Goal: Task Accomplishment & Management: Use online tool/utility

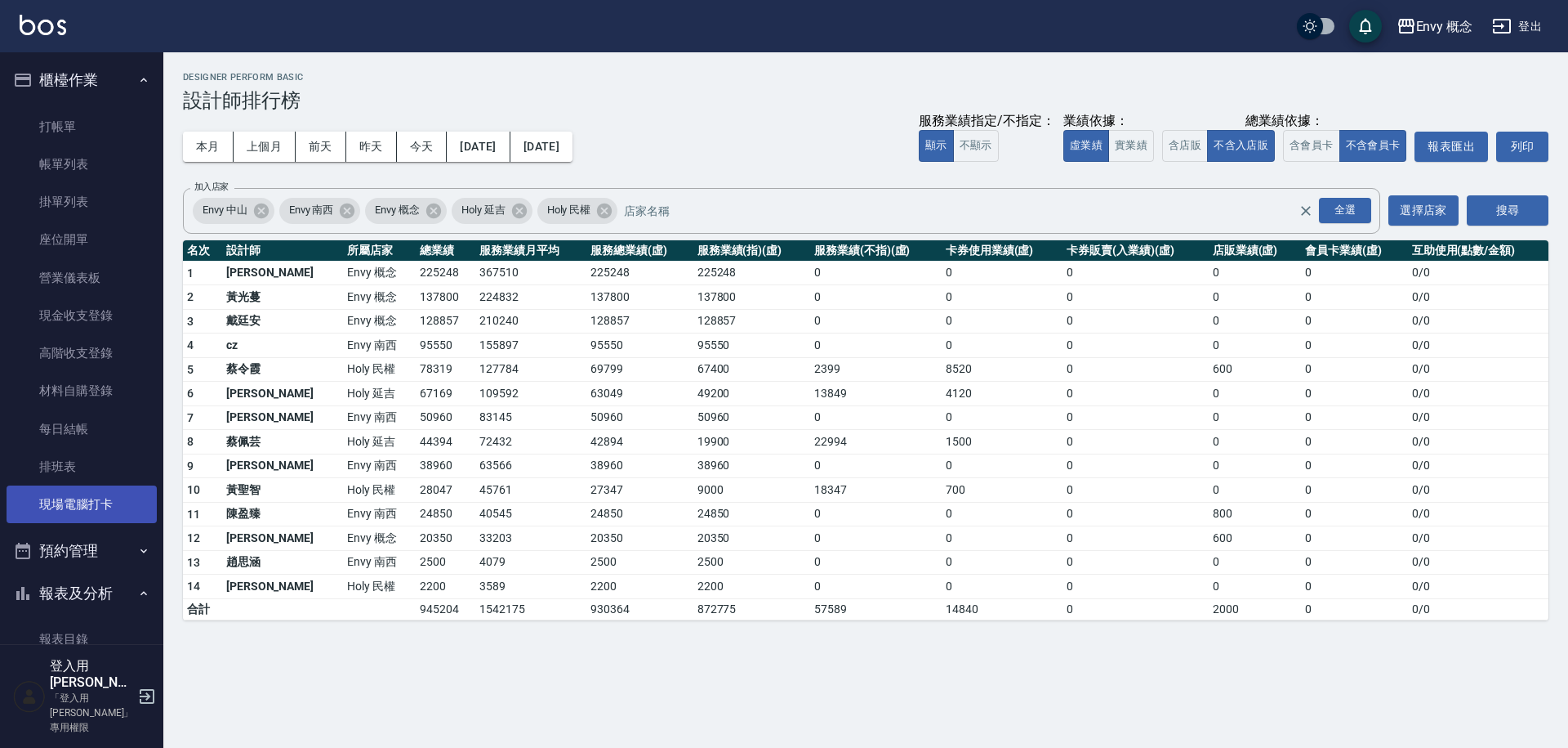
click at [95, 515] on link "現場電腦打卡" at bounding box center [81, 504] width 151 height 38
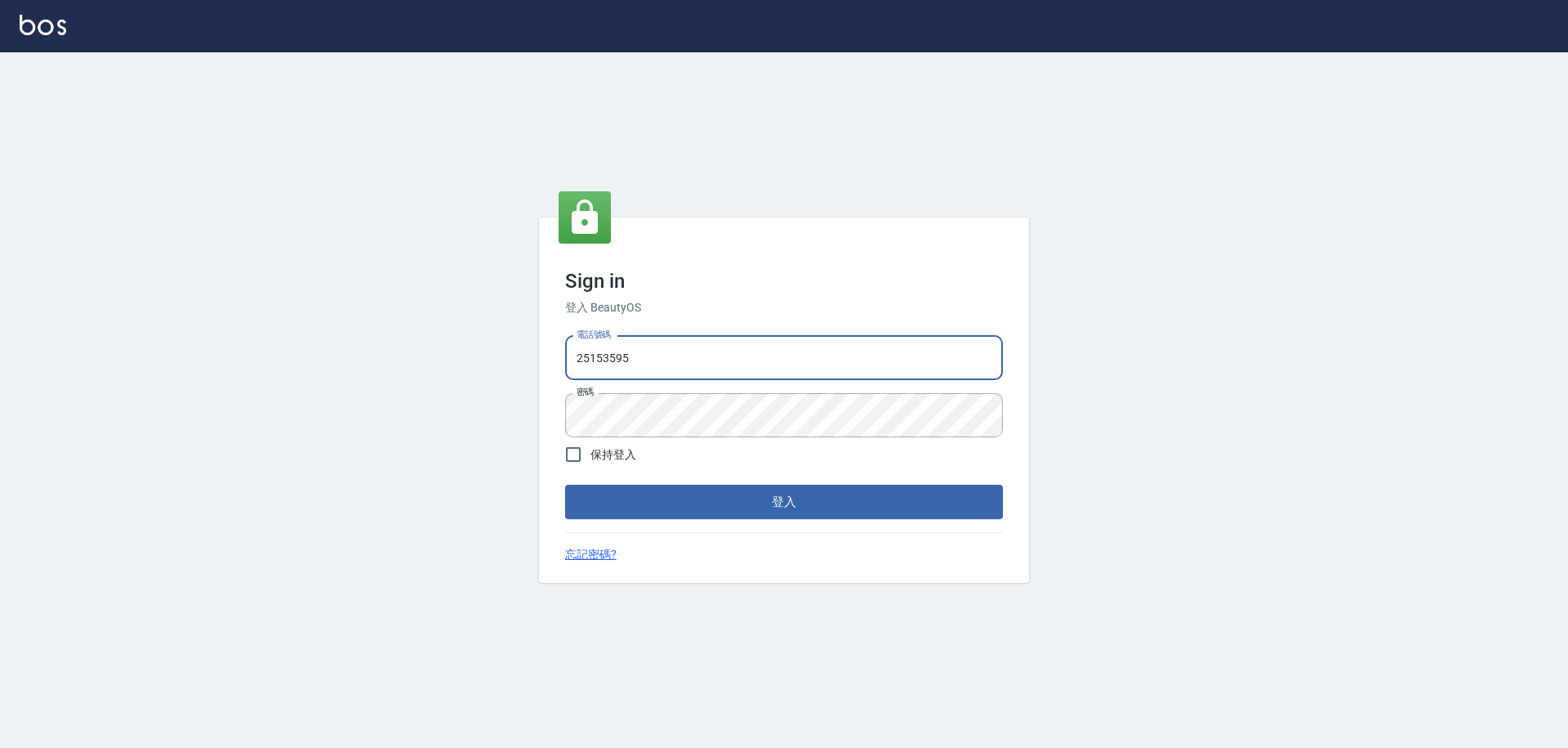
click at [641, 373] on input "25153595" at bounding box center [784, 357] width 438 height 45
drag, startPoint x: 639, startPoint y: 369, endPoint x: 513, endPoint y: 381, distance: 126.6
click at [513, 381] on div "Sign in 登入 BeautyOS 電話號碼 [PHONE_NUMBER] 電話號碼 密碼 密碼 保持登入 登入 忘記密碼?" at bounding box center [784, 399] width 1568 height 695
drag, startPoint x: 632, startPoint y: 357, endPoint x: 547, endPoint y: 358, distance: 85.0
click at [547, 359] on div "Sign in 登入 BeautyOS 電話號碼 [PHONE_NUMBER] 電話號碼 密碼 密碼 保持登入 登入 忘記密碼?" at bounding box center [784, 400] width 490 height 366
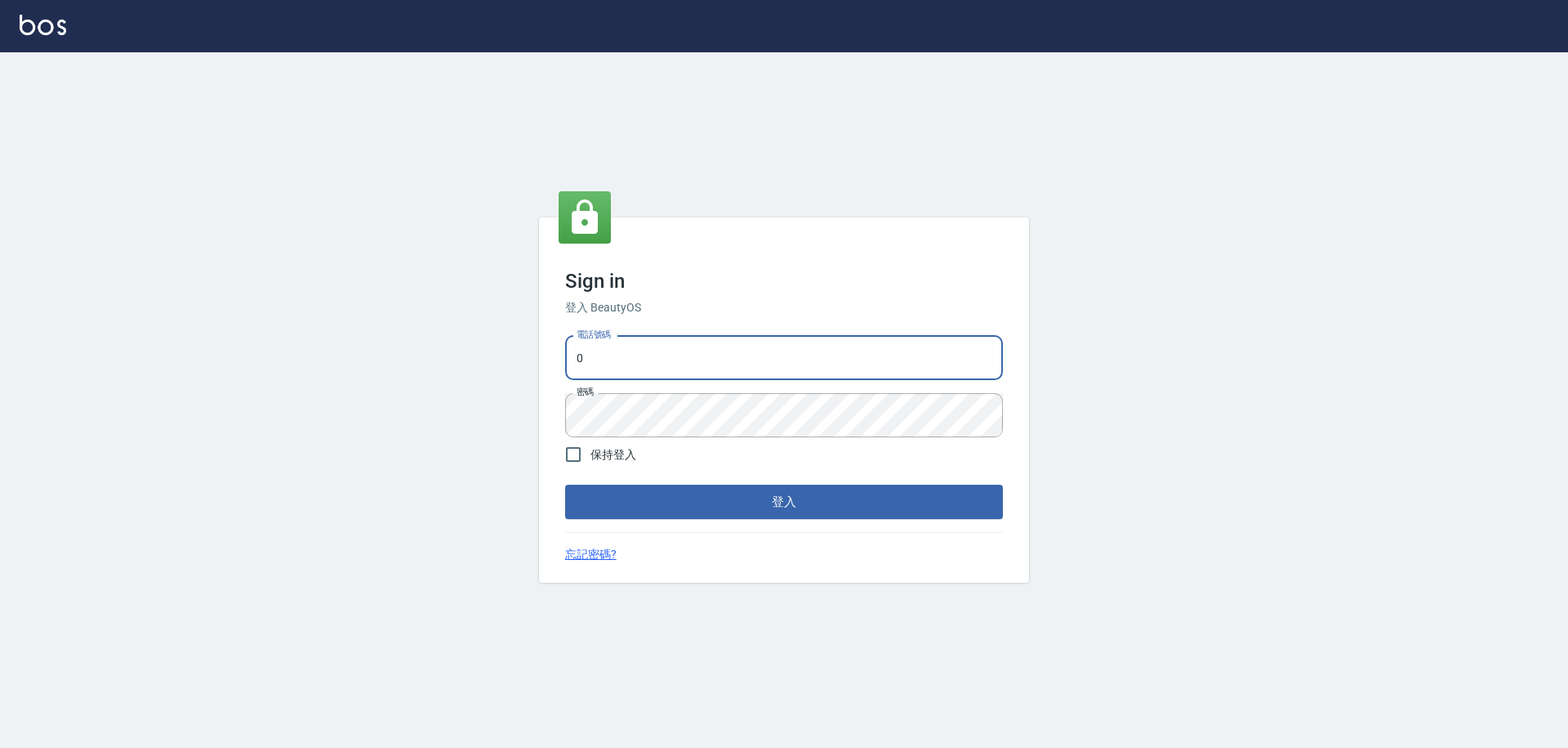
type input "0930889212"
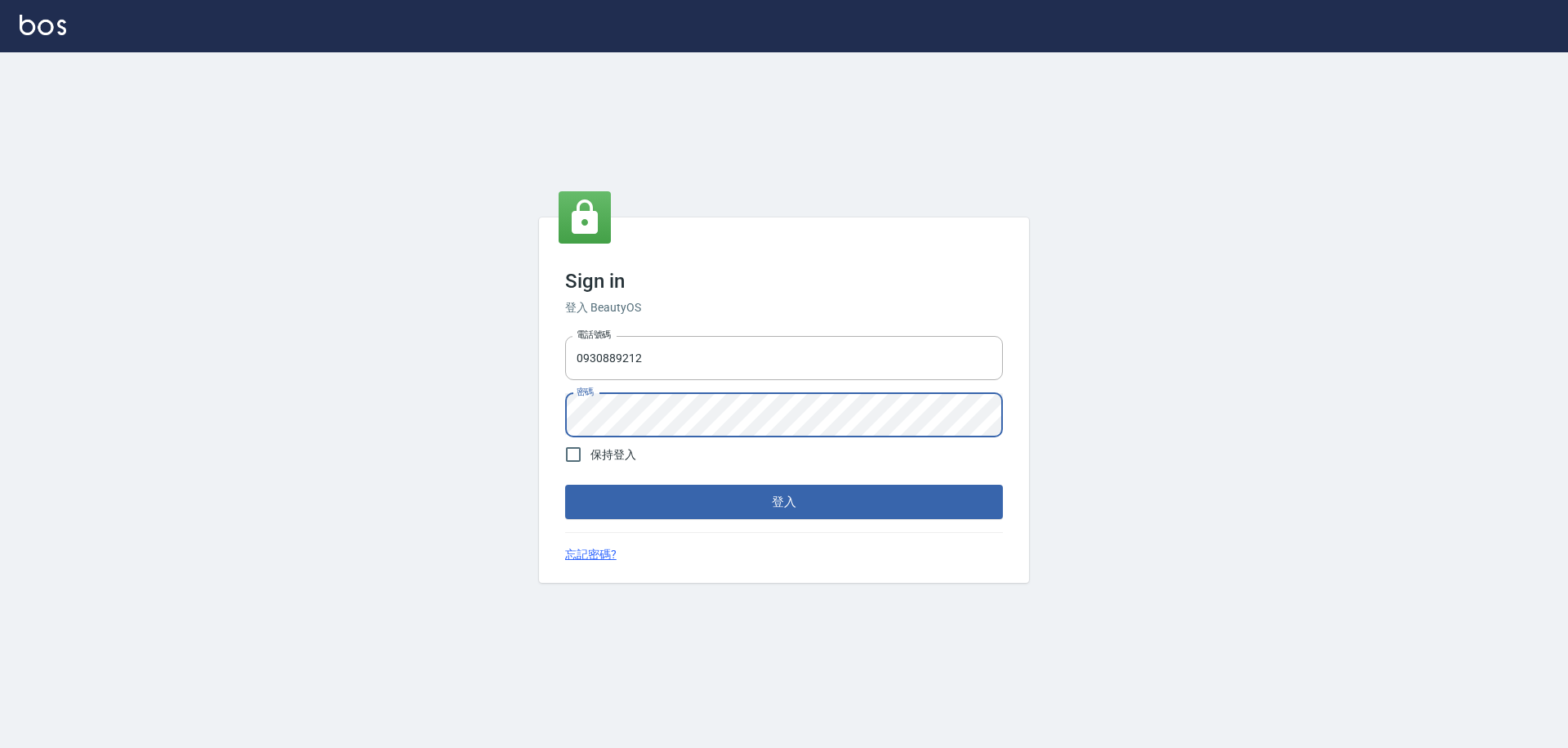
click at [542, 418] on div "Sign in 登入 BeautyOS 電話號碼 [PHONE_NUMBER] 電話號碼 密碼 密碼 保持登入 登入 忘記密碼?" at bounding box center [784, 400] width 490 height 366
click at [565, 484] on button "登入" at bounding box center [784, 502] width 438 height 34
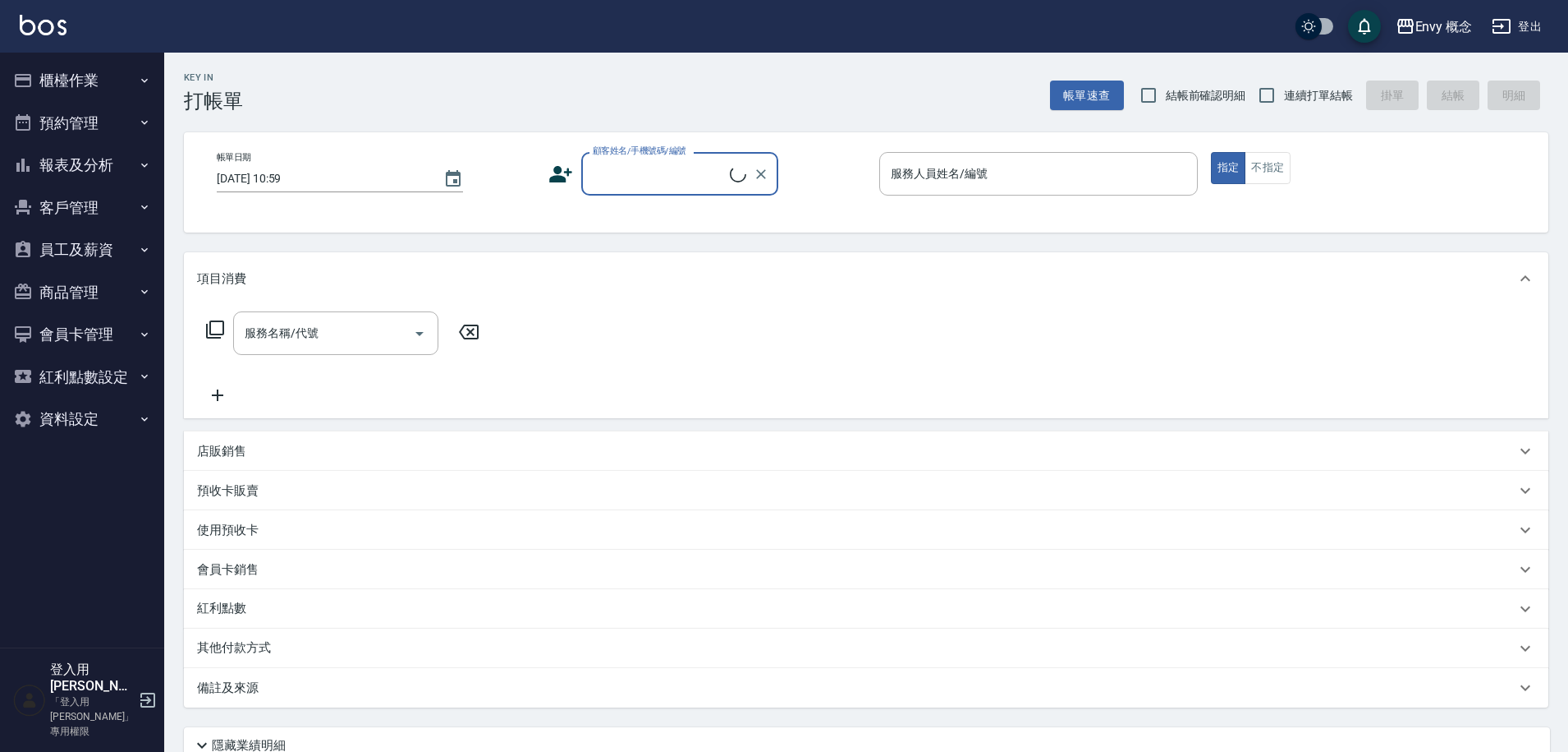
click at [79, 80] on button "櫃檯作業" at bounding box center [82, 80] width 151 height 43
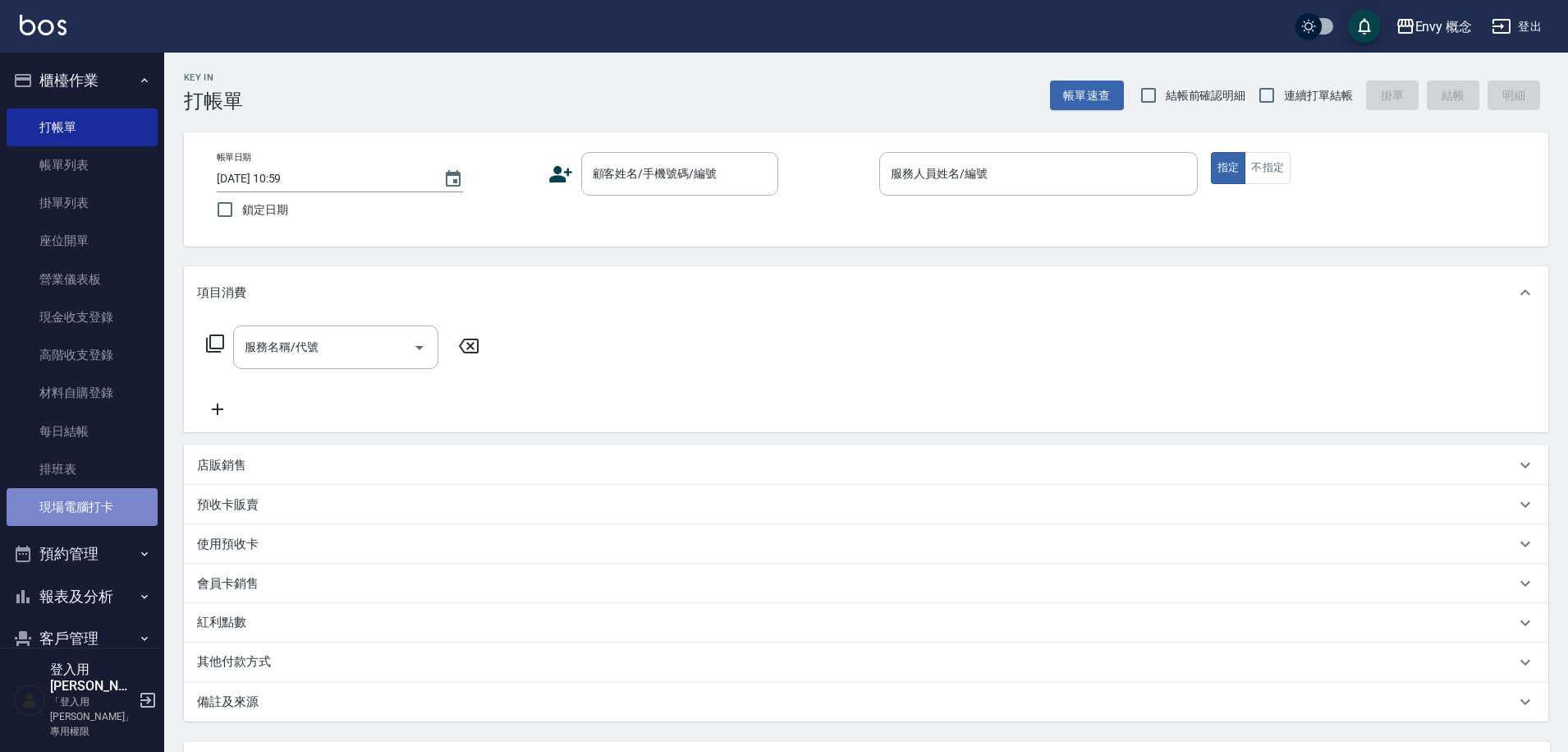
click at [97, 500] on link "現場電腦打卡" at bounding box center [82, 507] width 151 height 38
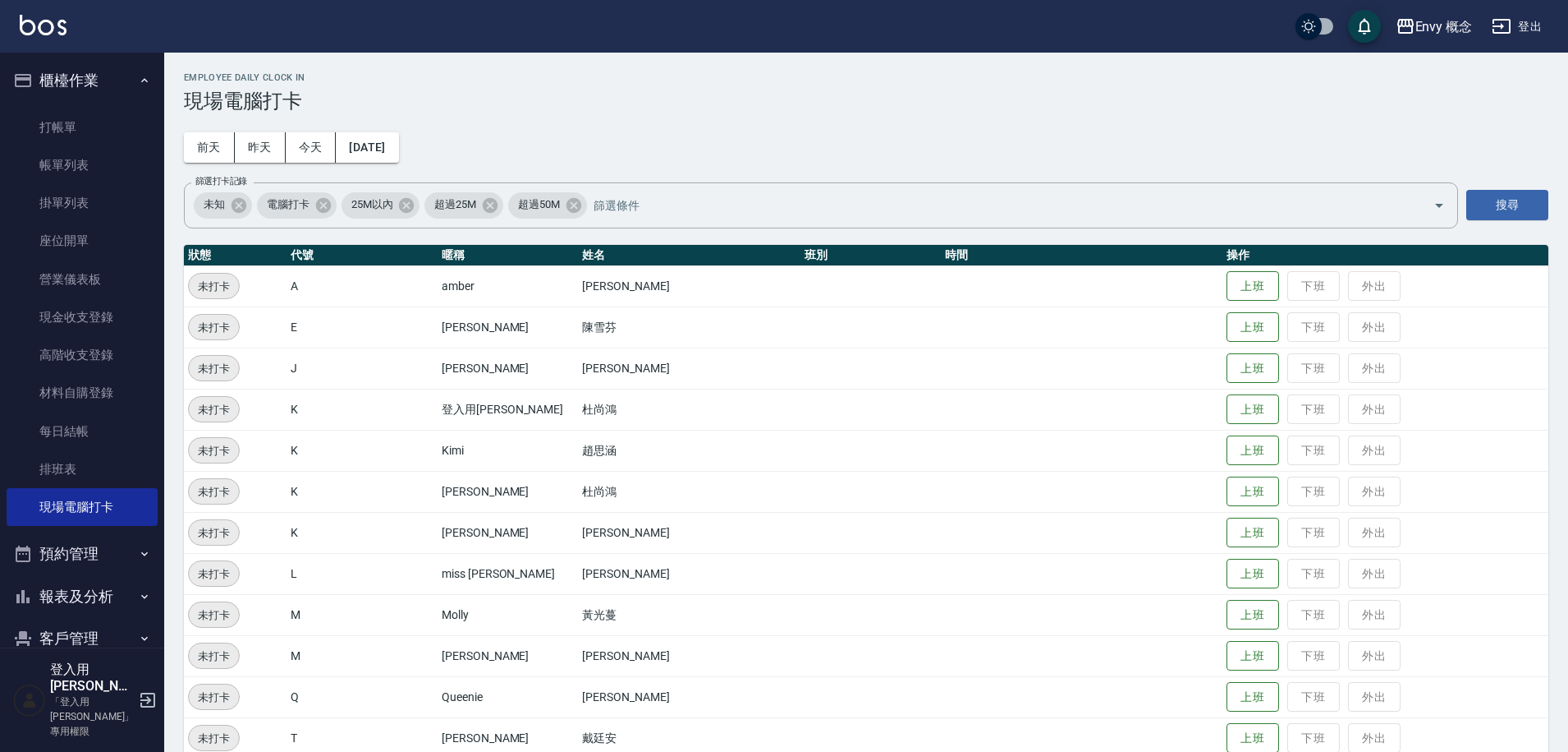
scroll to position [315, 0]
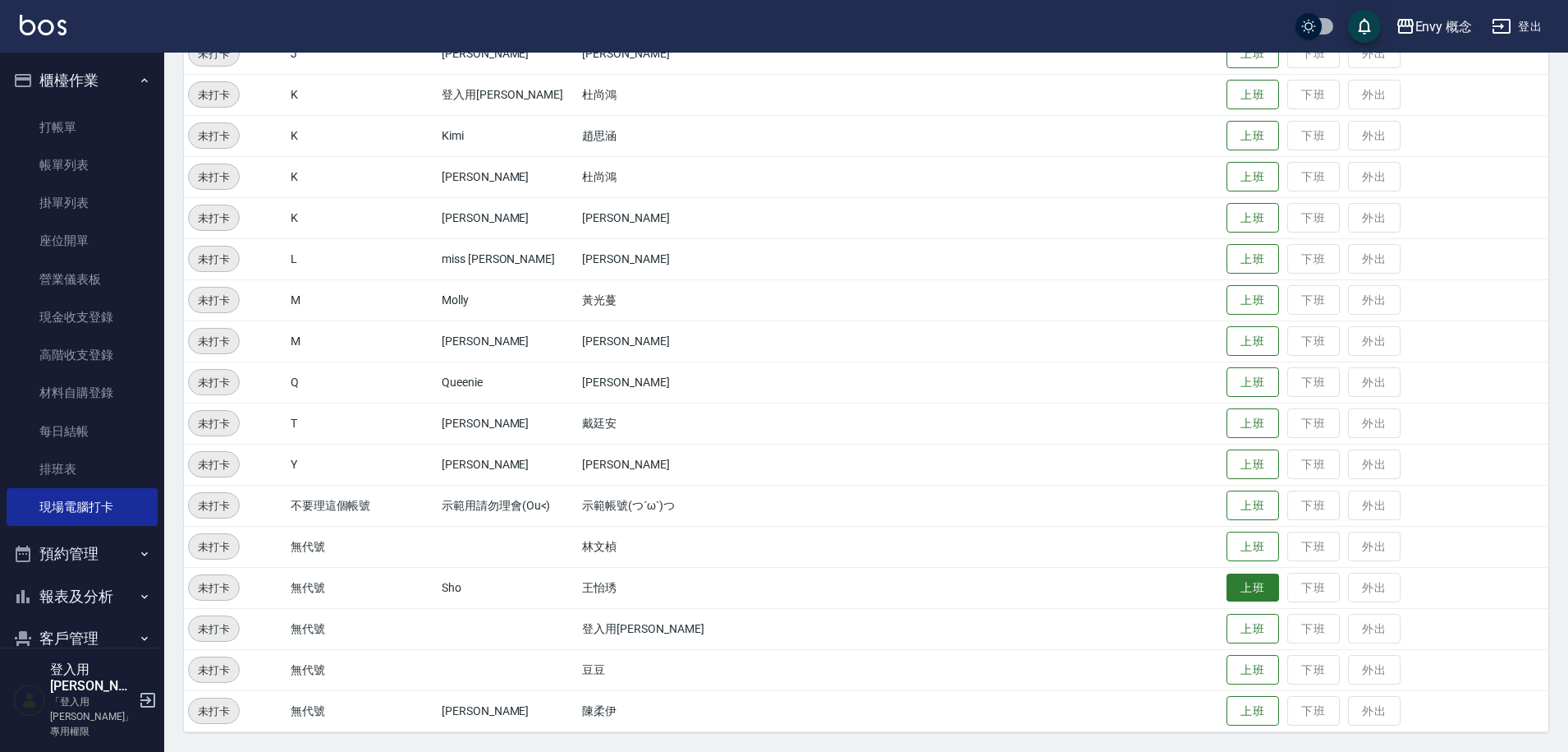
click at [1238, 585] on button "上班" at bounding box center [1253, 588] width 52 height 29
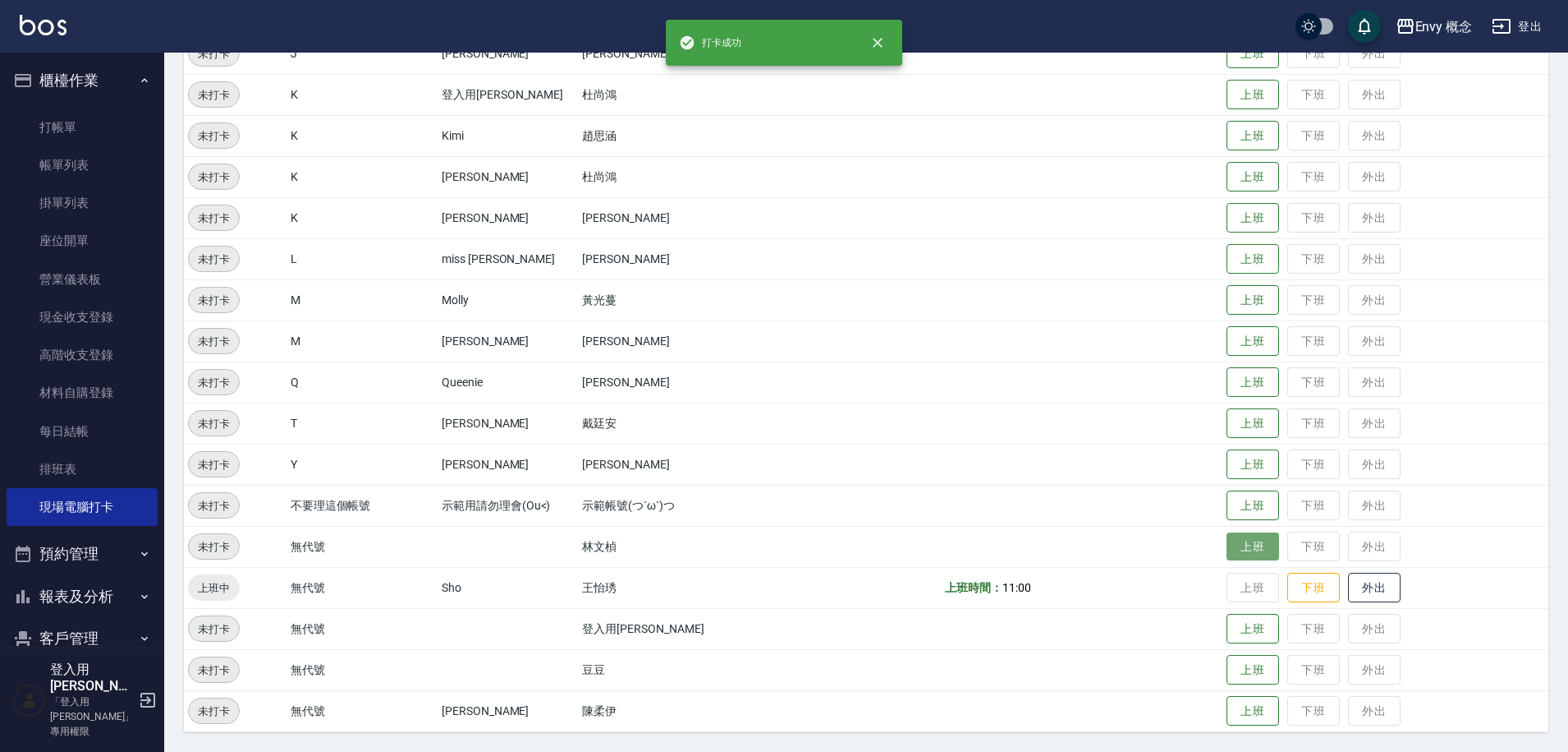
click at [1239, 543] on button "上班" at bounding box center [1253, 547] width 52 height 29
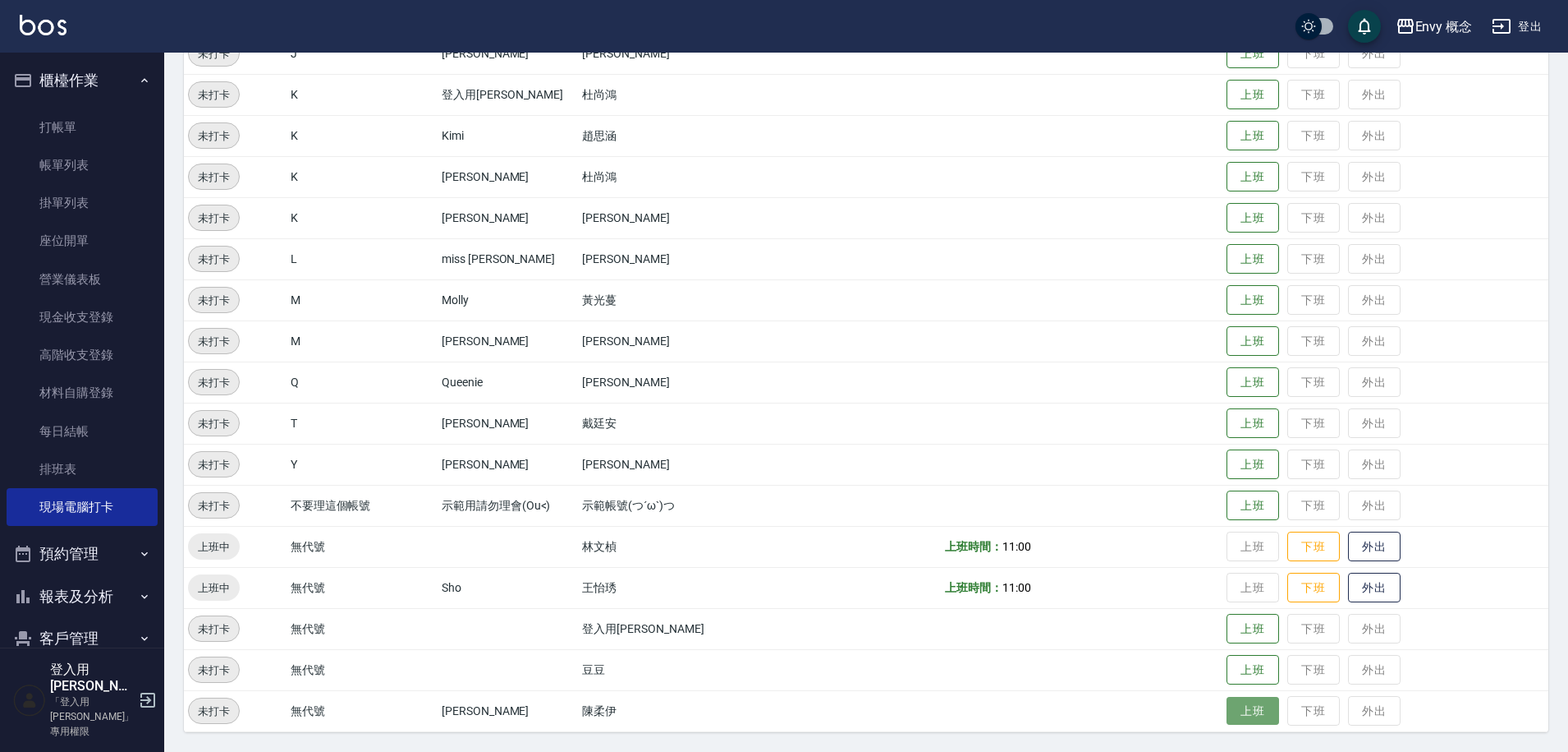
click at [1232, 712] on button "上班" at bounding box center [1253, 711] width 52 height 29
